Goal: Information Seeking & Learning: Learn about a topic

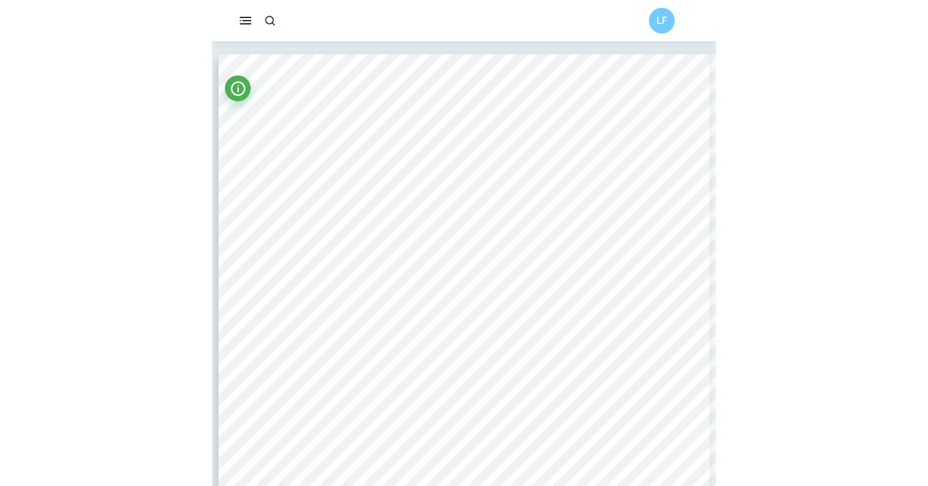
scroll to position [1776, 0]
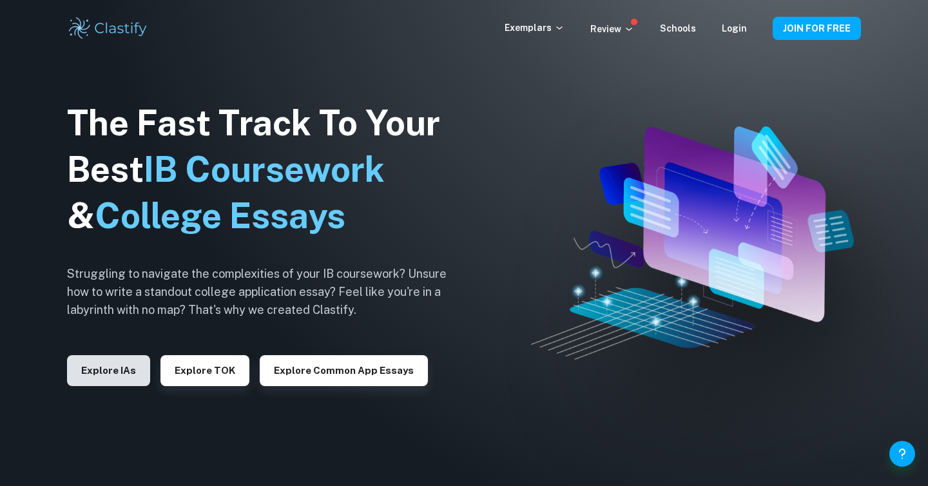
click at [100, 363] on button "Explore IAs" at bounding box center [108, 370] width 83 height 31
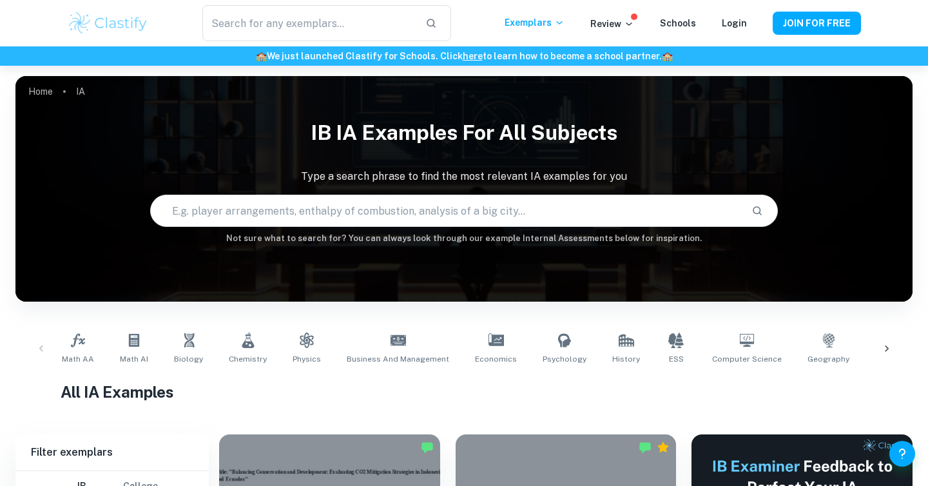
scroll to position [239, 0]
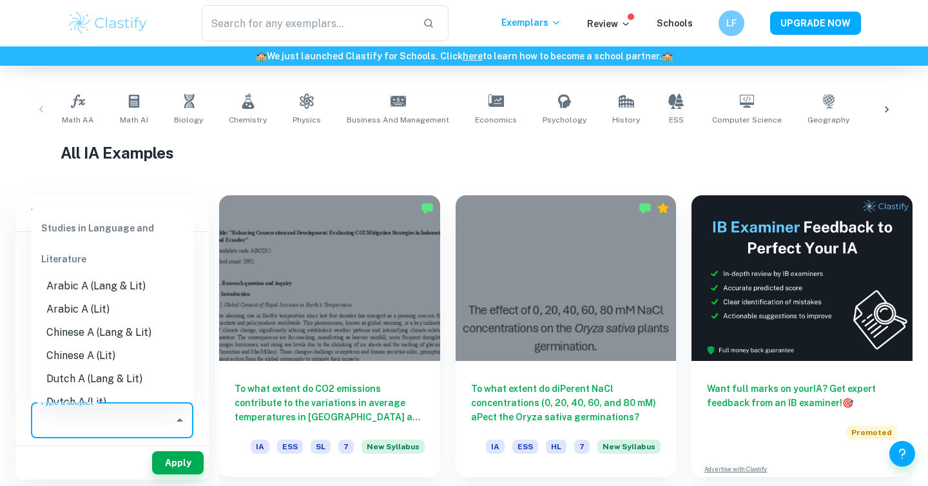
click at [133, 419] on input "Type a subject" at bounding box center [102, 420] width 131 height 24
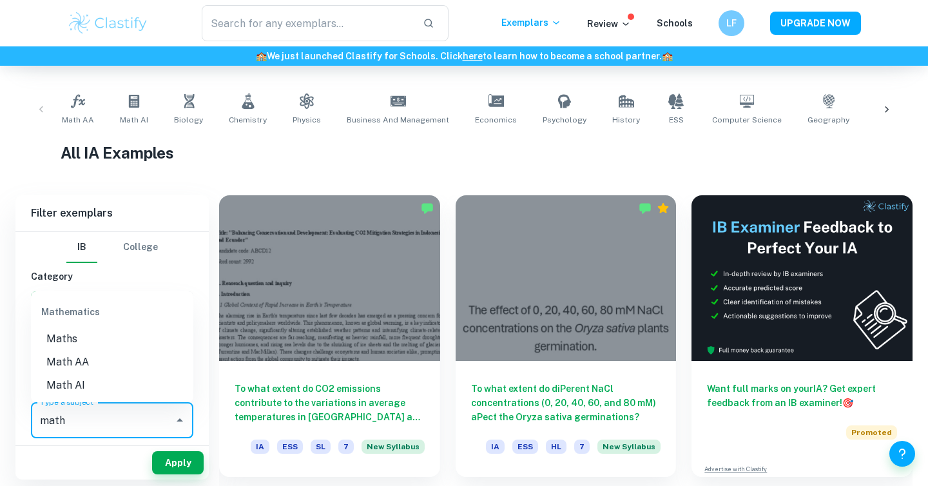
click at [81, 379] on li "Math AI" at bounding box center [112, 385] width 162 height 23
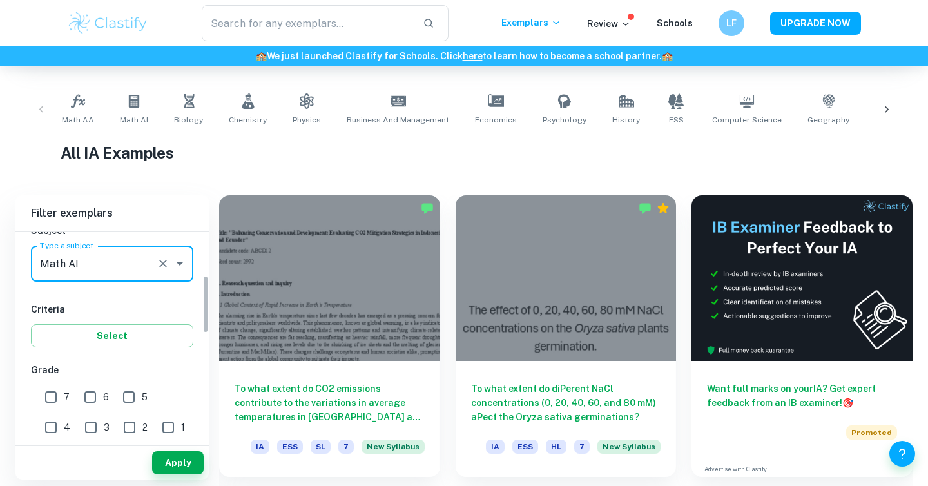
scroll to position [218, 0]
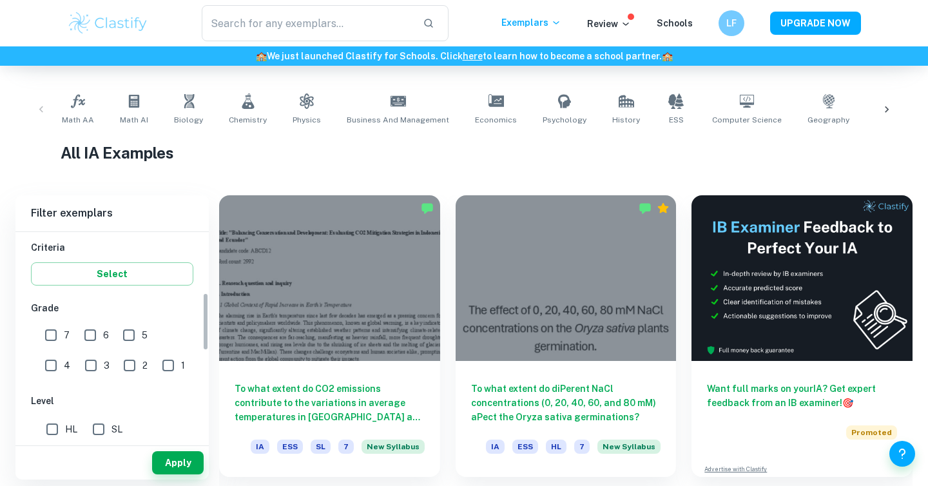
type input "Math AI"
click at [81, 350] on div "3" at bounding box center [100, 363] width 39 height 30
click at [67, 343] on label "7" at bounding box center [54, 335] width 32 height 26
click at [64, 343] on input "7" at bounding box center [51, 335] width 26 height 26
checkbox input "true"
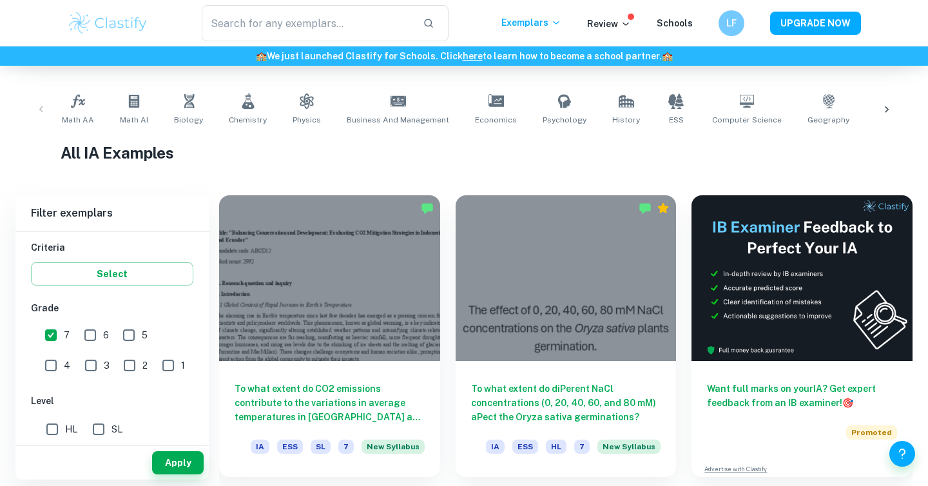
click at [84, 335] on input "6" at bounding box center [90, 335] width 26 height 26
checkbox input "true"
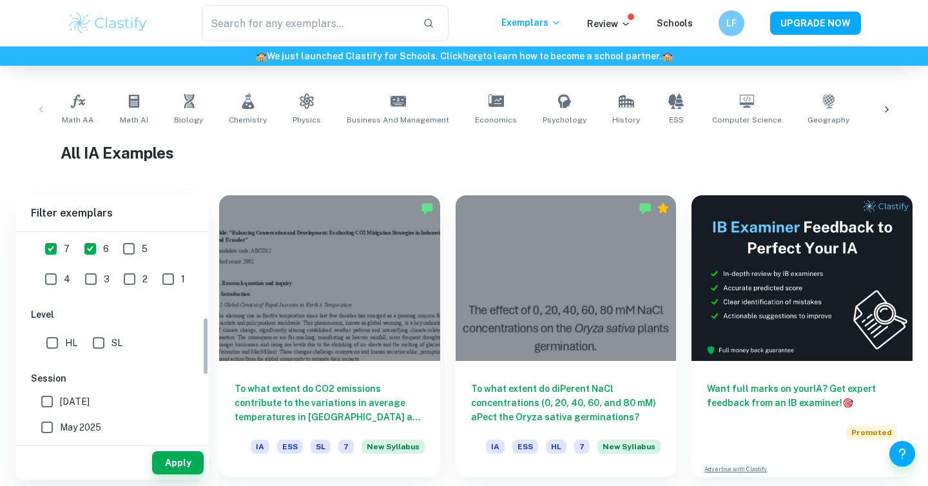
scroll to position [332, 0]
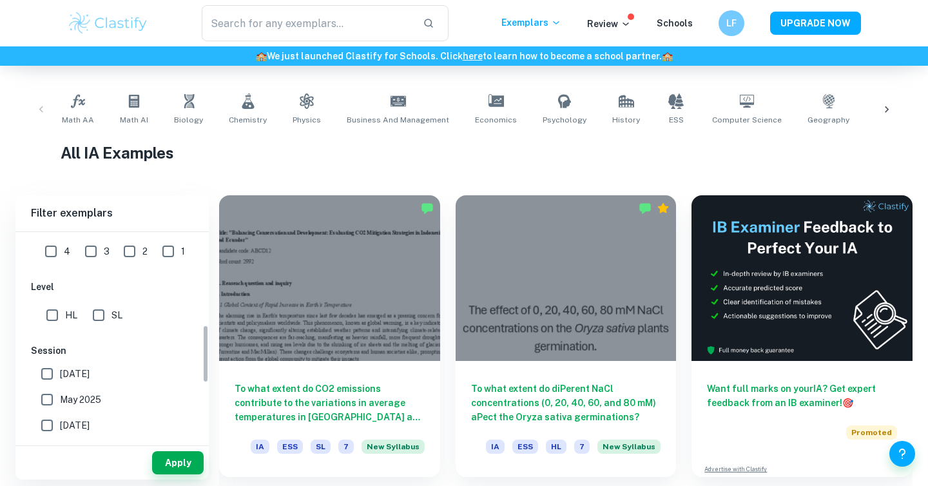
click at [94, 308] on input "SL" at bounding box center [99, 315] width 26 height 26
checkbox input "true"
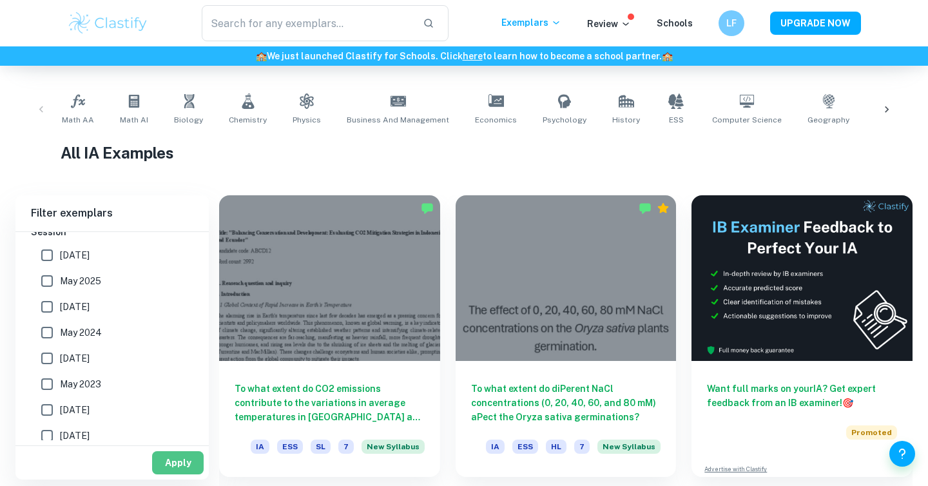
click at [189, 459] on button "Apply" at bounding box center [178, 462] width 52 height 23
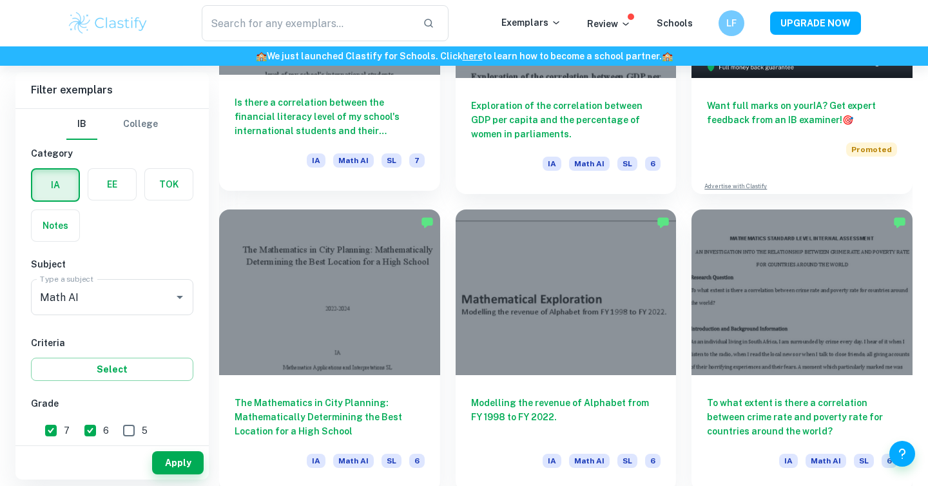
scroll to position [523, 0]
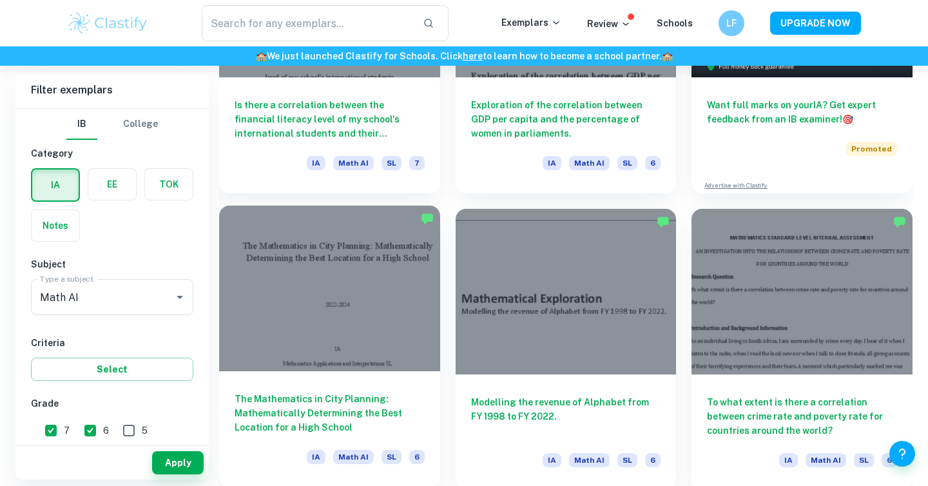
click at [307, 271] on div at bounding box center [329, 289] width 221 height 166
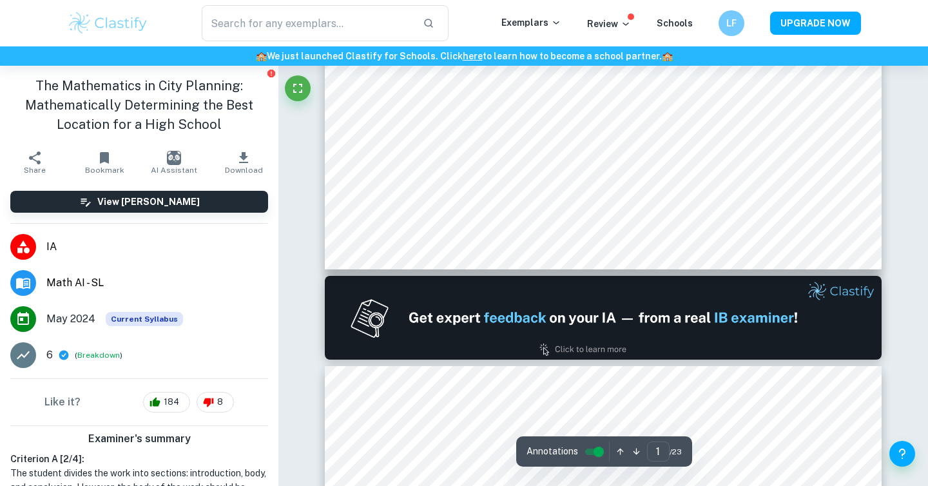
scroll to position [609, 0]
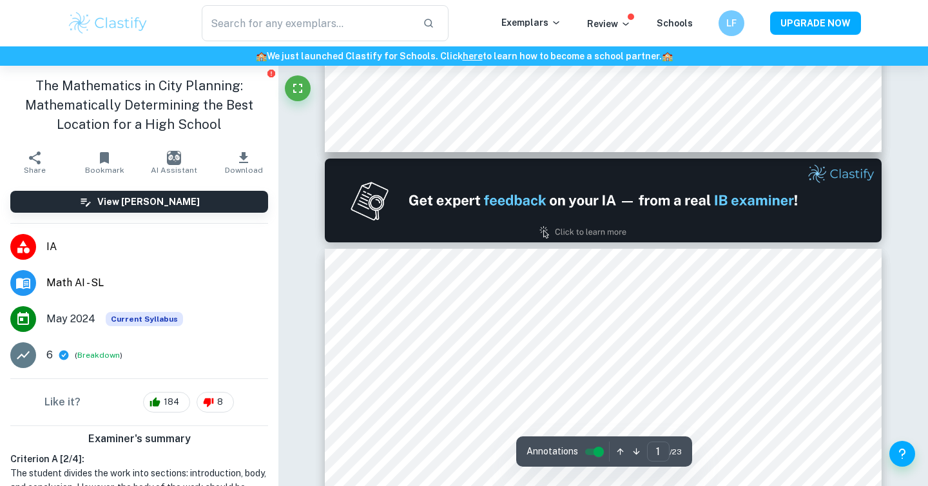
type input "2"
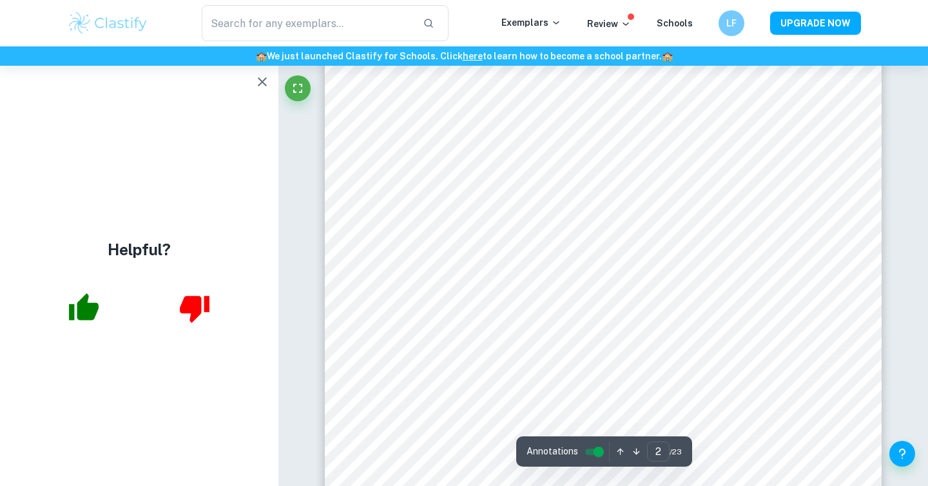
scroll to position [1103, 0]
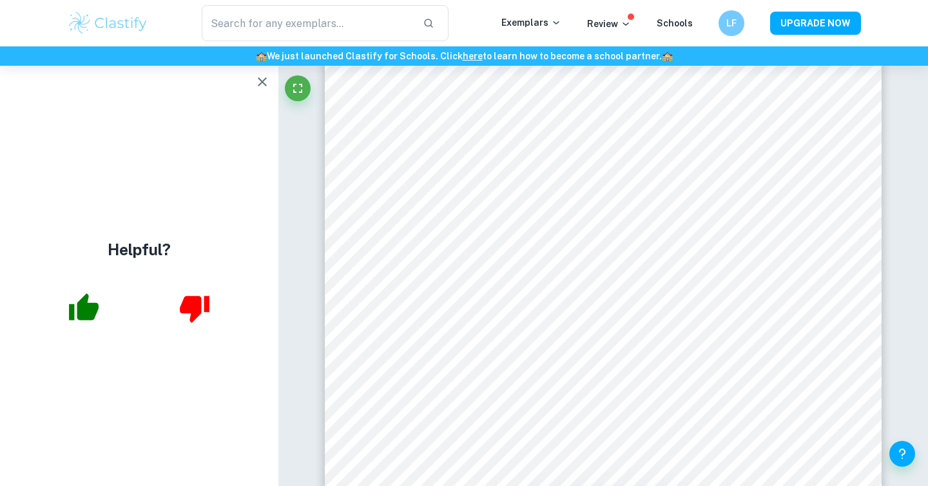
click at [258, 80] on icon "button" at bounding box center [261, 81] width 15 height 15
